Goal: Find specific page/section: Find specific page/section

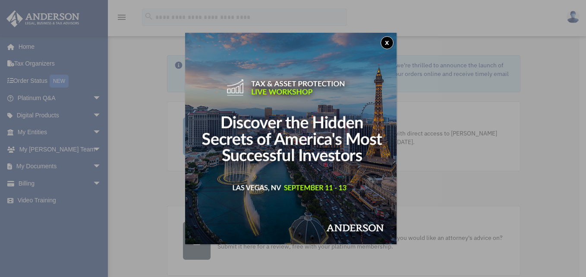
click at [29, 97] on div "x" at bounding box center [293, 138] width 586 height 277
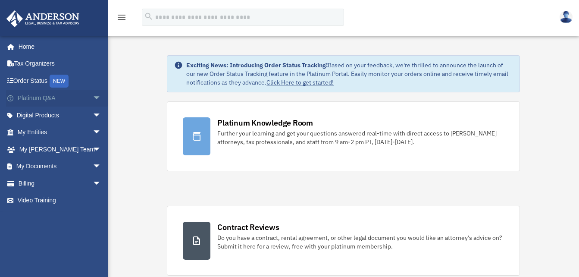
click at [93, 98] on span "arrow_drop_down" at bounding box center [101, 99] width 17 height 18
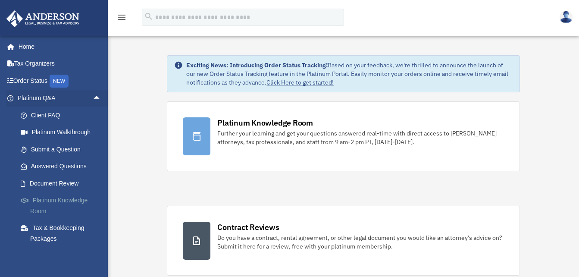
click at [74, 201] on link "Platinum Knowledge Room" at bounding box center [63, 206] width 102 height 28
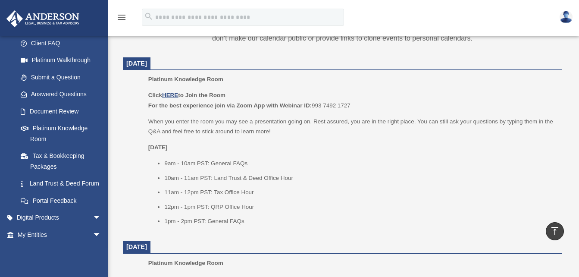
scroll to position [341, 0]
click at [170, 90] on p "Click HERE to Join the Room For the best experience join via Zoom App with Webi…" at bounding box center [352, 99] width 408 height 20
click at [169, 94] on u "HERE" at bounding box center [170, 94] width 16 height 6
click at [163, 144] on u "Friday, September 5" at bounding box center [157, 146] width 19 height 6
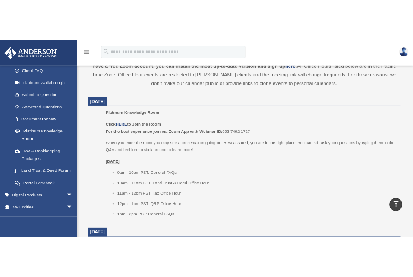
scroll to position [315, 0]
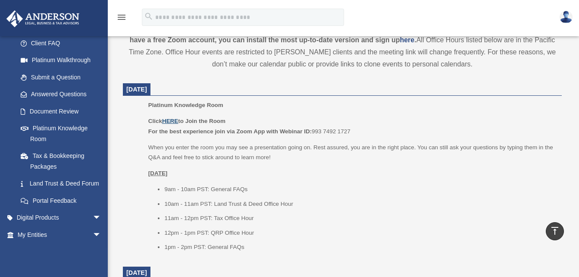
click at [172, 121] on u "HERE" at bounding box center [170, 121] width 16 height 6
